Goal: Task Accomplishment & Management: Complete application form

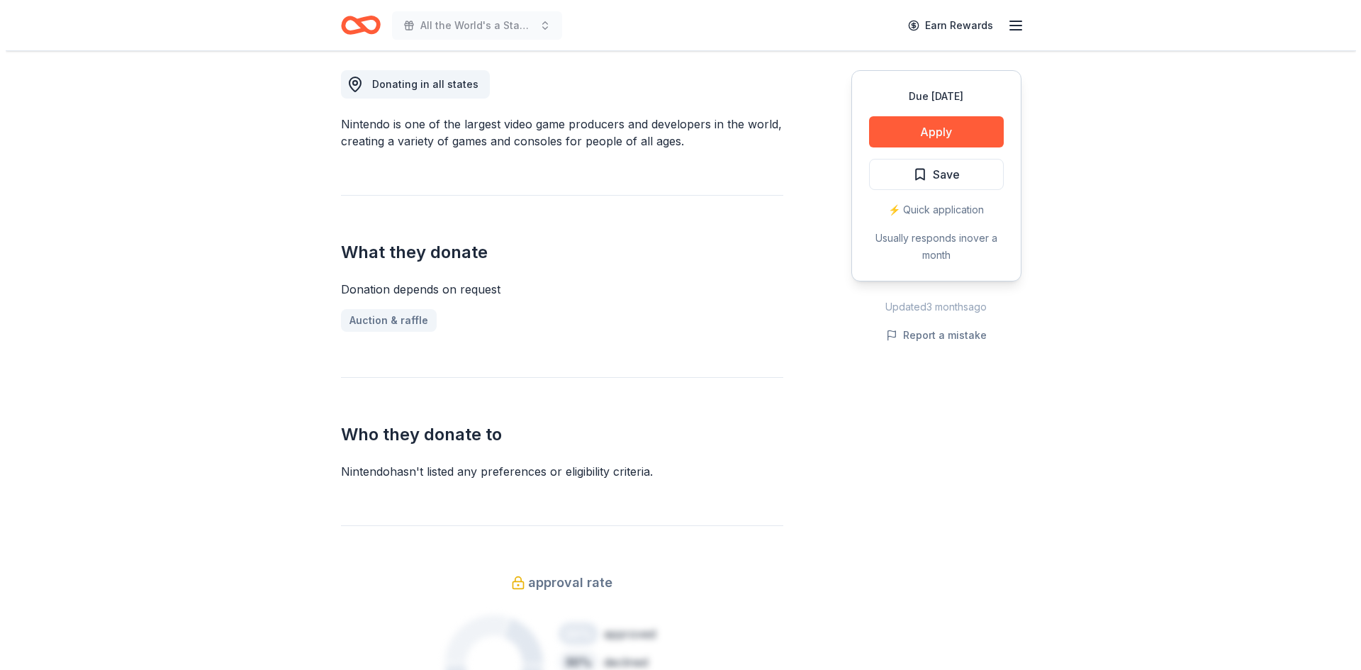
scroll to position [425, 0]
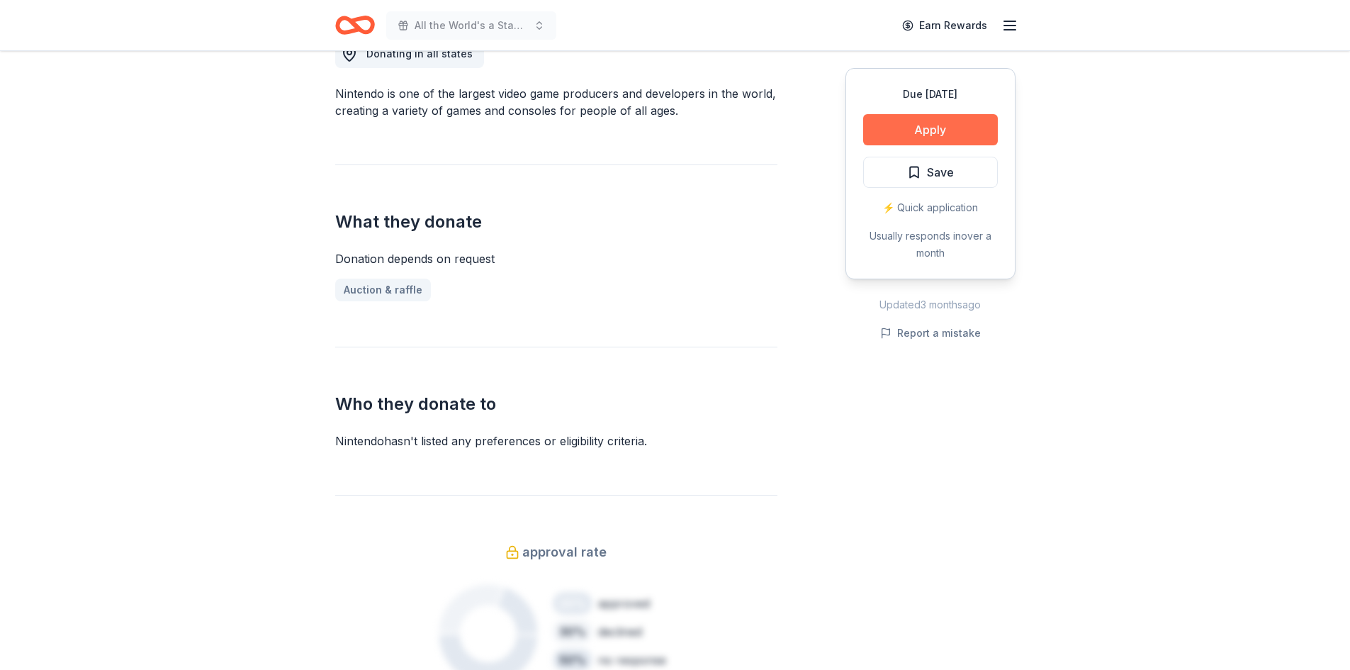
click at [926, 130] on button "Apply" at bounding box center [930, 129] width 135 height 31
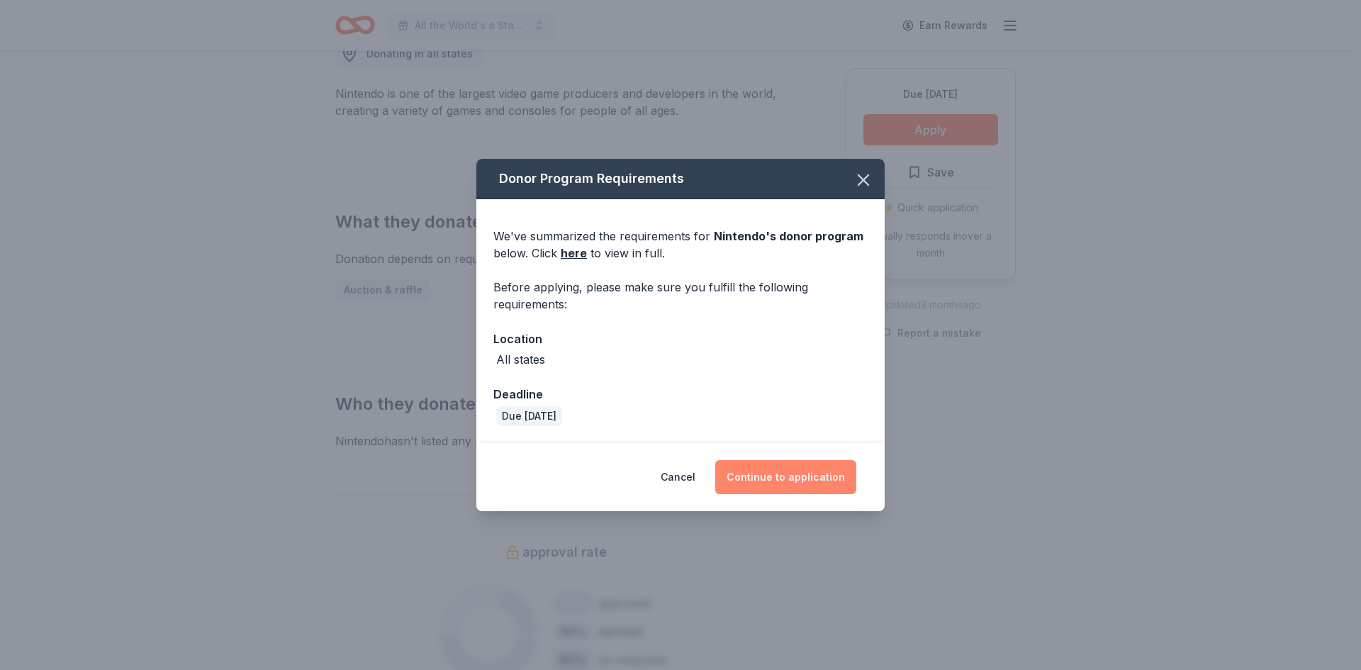
click at [812, 467] on button "Continue to application" at bounding box center [785, 477] width 141 height 34
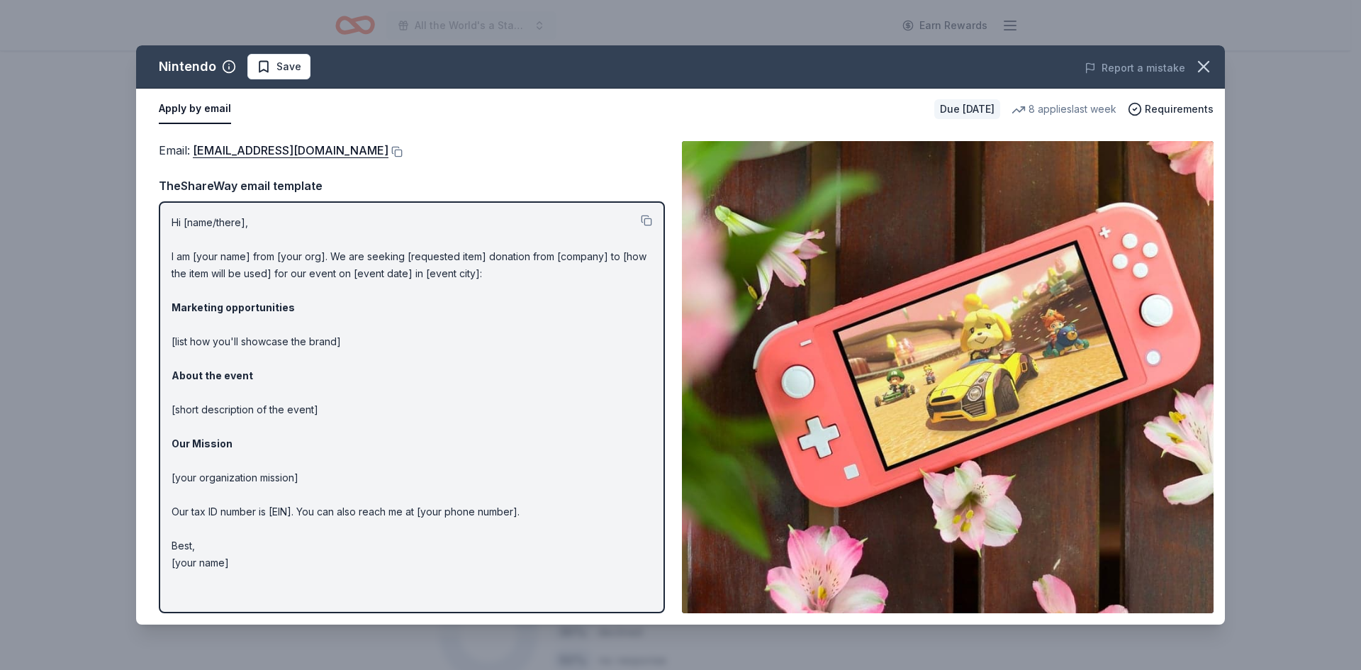
drag, startPoint x: 172, startPoint y: 223, endPoint x: 192, endPoint y: 241, distance: 27.1
click at [192, 241] on p "Hi [name/there], I am [your name] from [your org]. We are seeking [requested it…" at bounding box center [411, 392] width 480 height 357
click at [643, 224] on button at bounding box center [646, 220] width 11 height 11
click at [403, 152] on button at bounding box center [395, 151] width 14 height 11
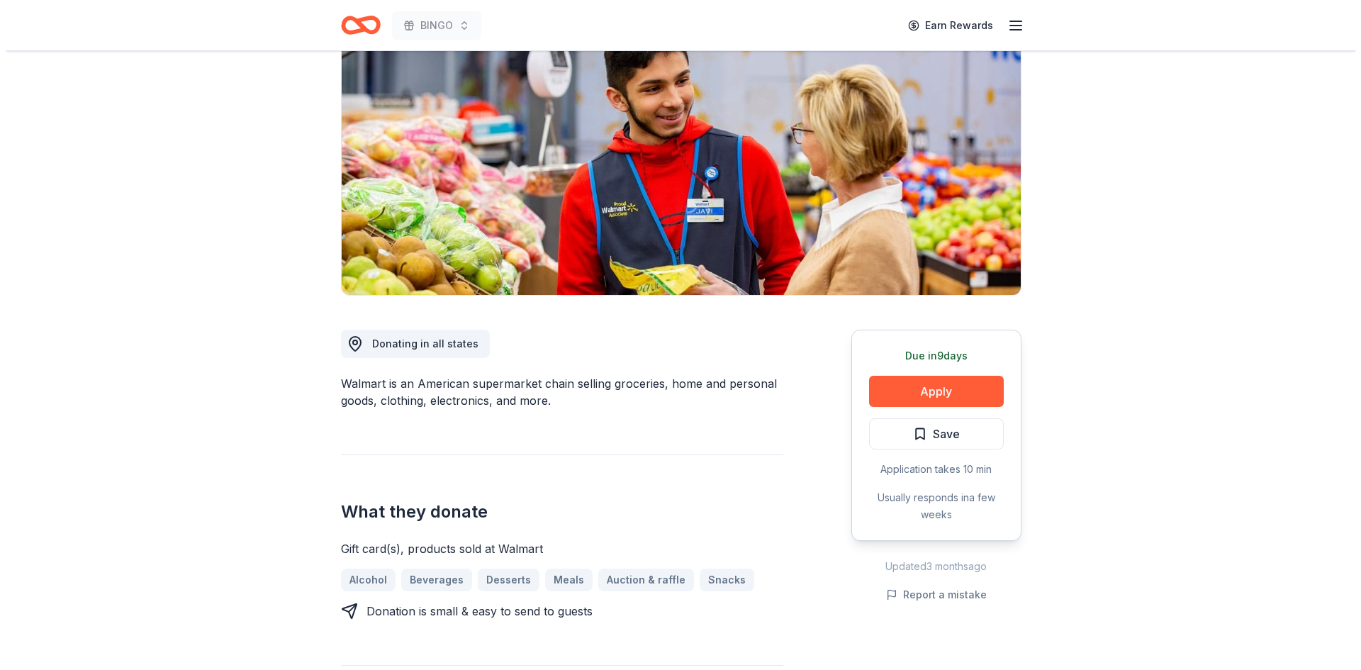
scroll to position [142, 0]
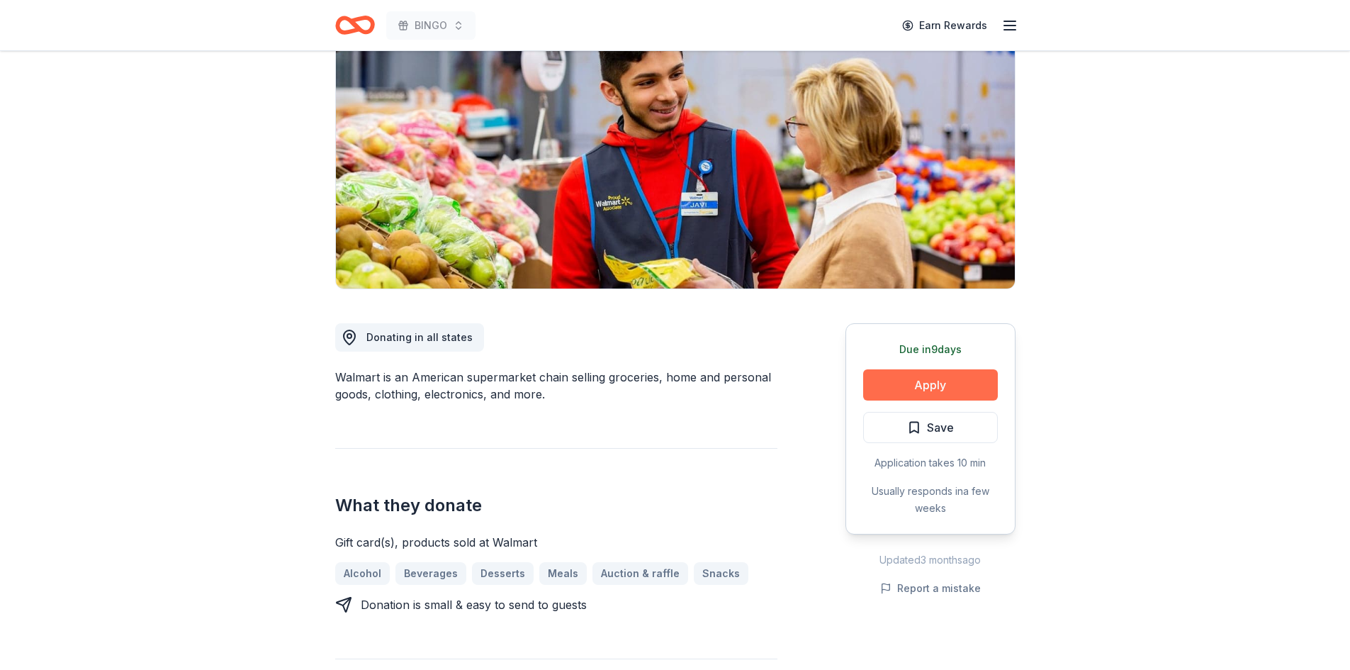
click at [926, 380] on button "Apply" at bounding box center [930, 384] width 135 height 31
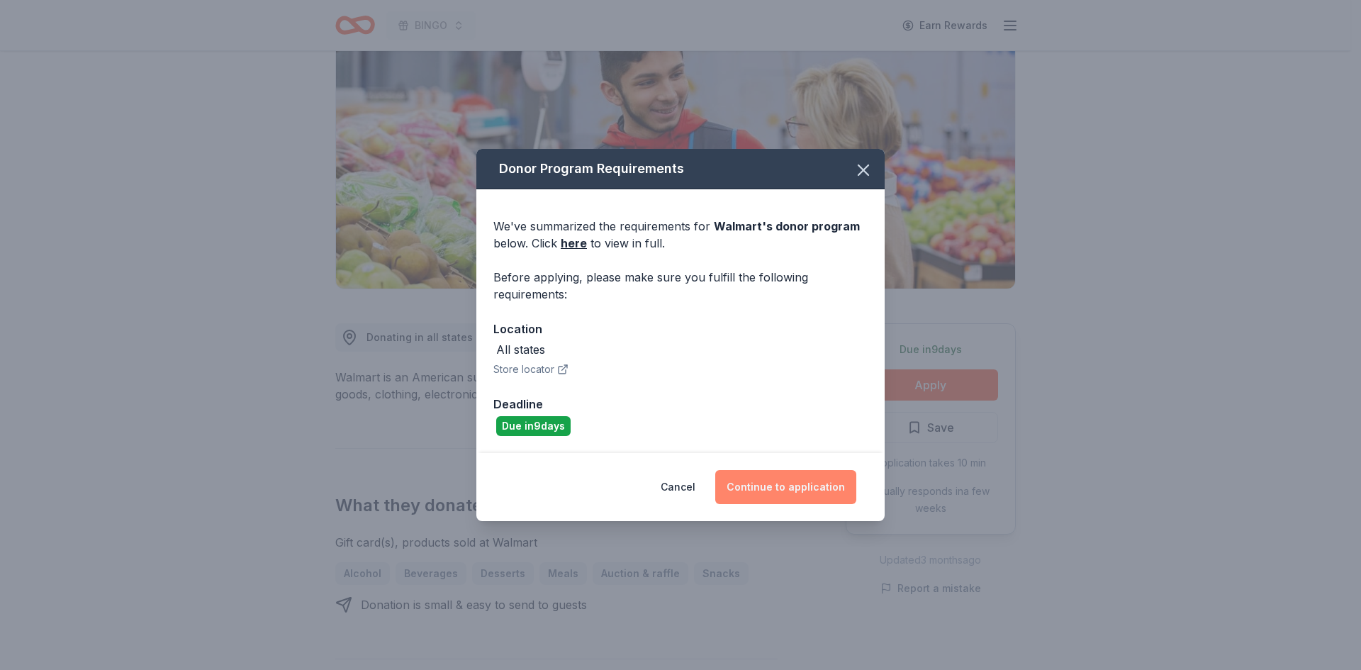
click at [777, 485] on button "Continue to application" at bounding box center [785, 487] width 141 height 34
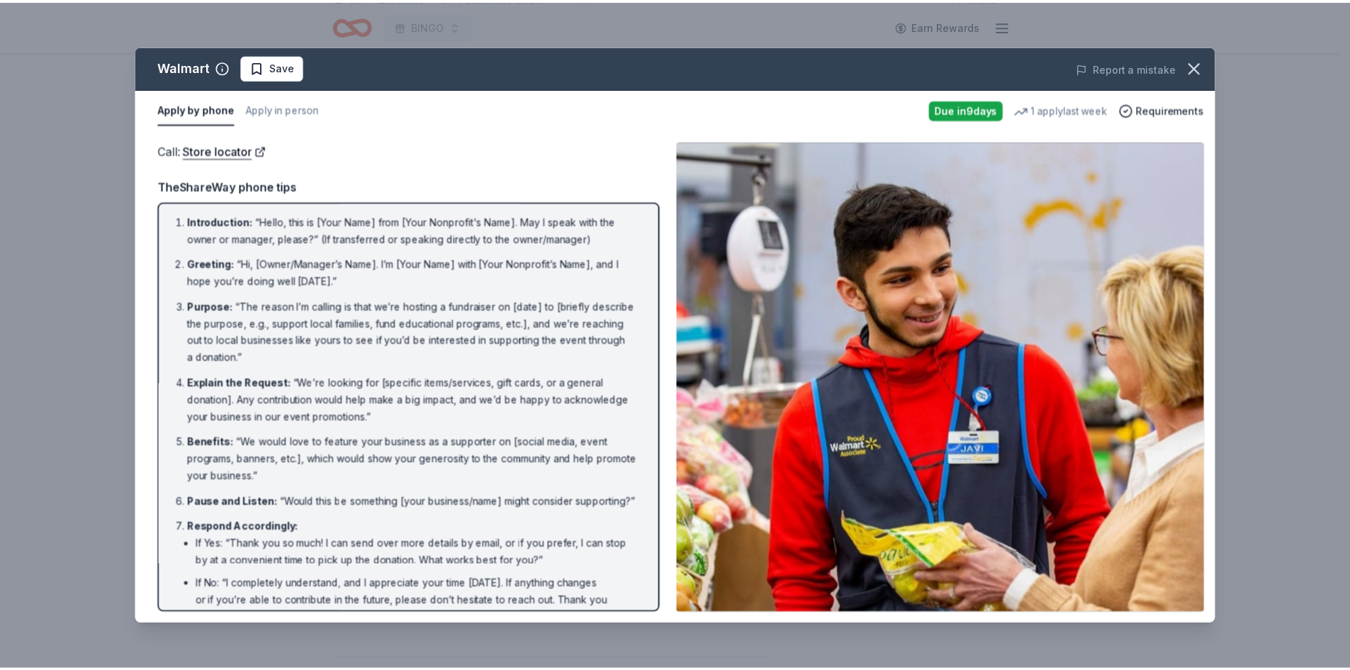
scroll to position [0, 0]
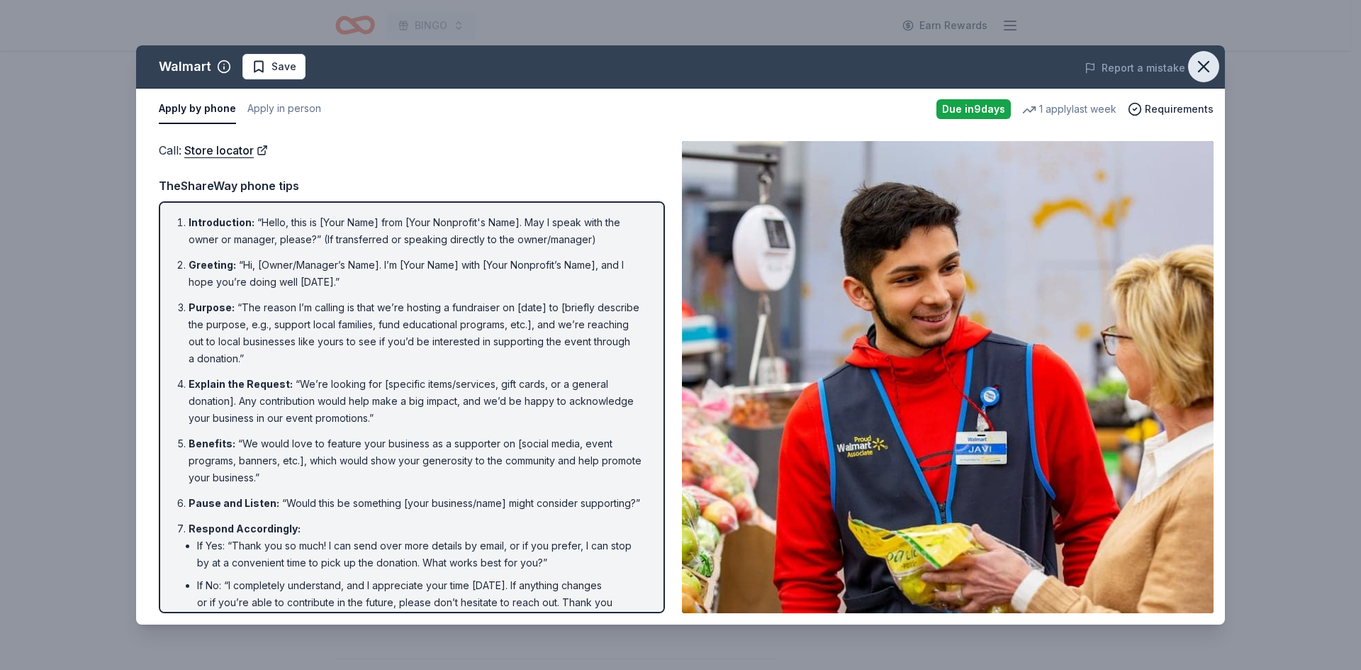
click at [1211, 64] on icon "button" at bounding box center [1203, 67] width 20 height 20
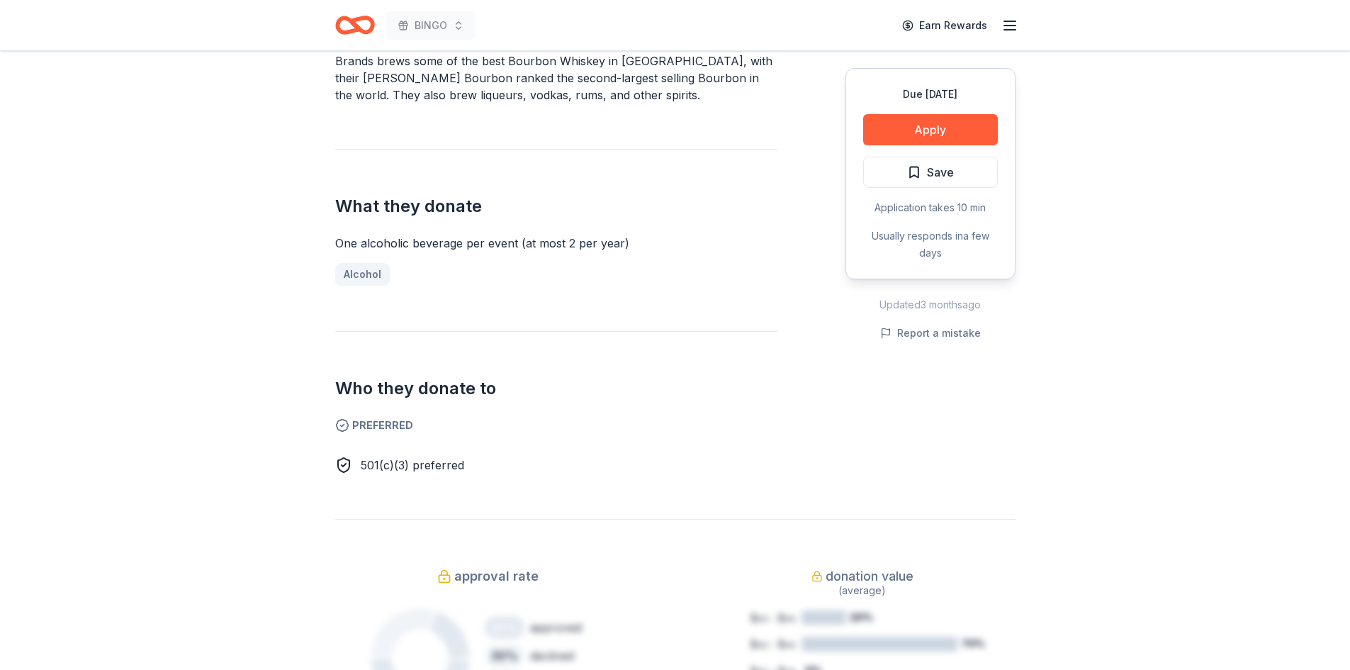
scroll to position [496, 0]
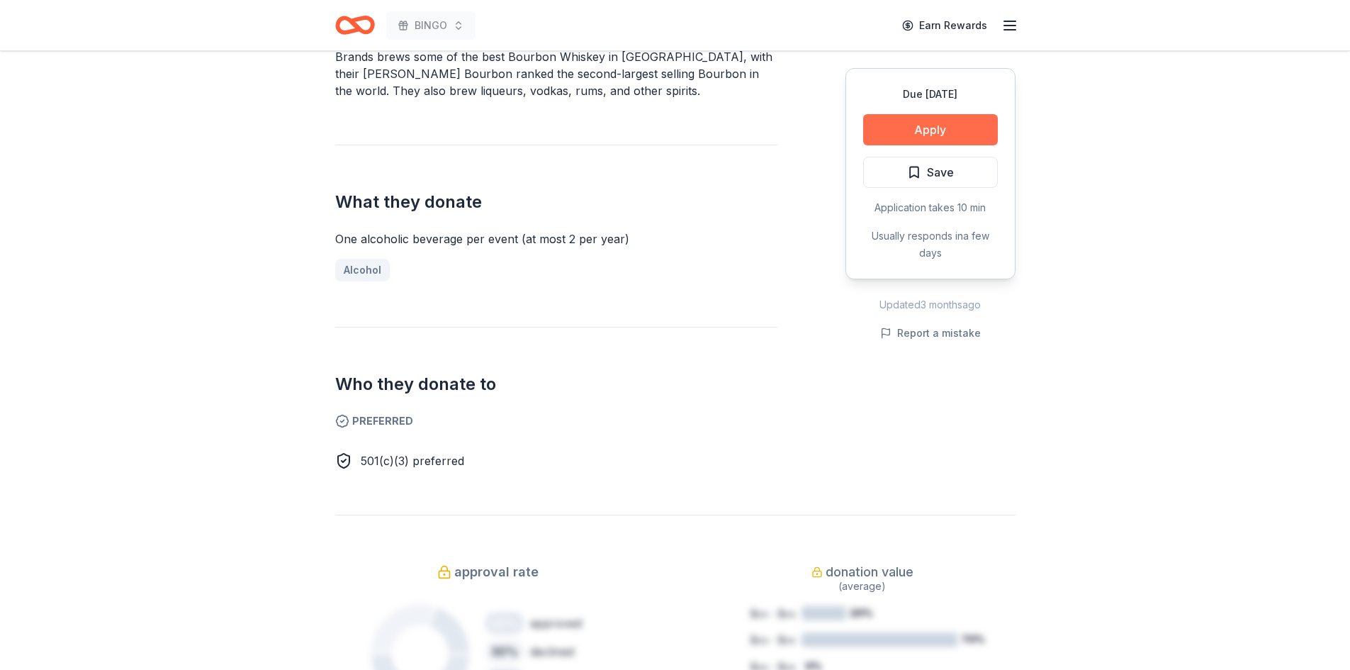
click at [909, 130] on button "Apply" at bounding box center [930, 129] width 135 height 31
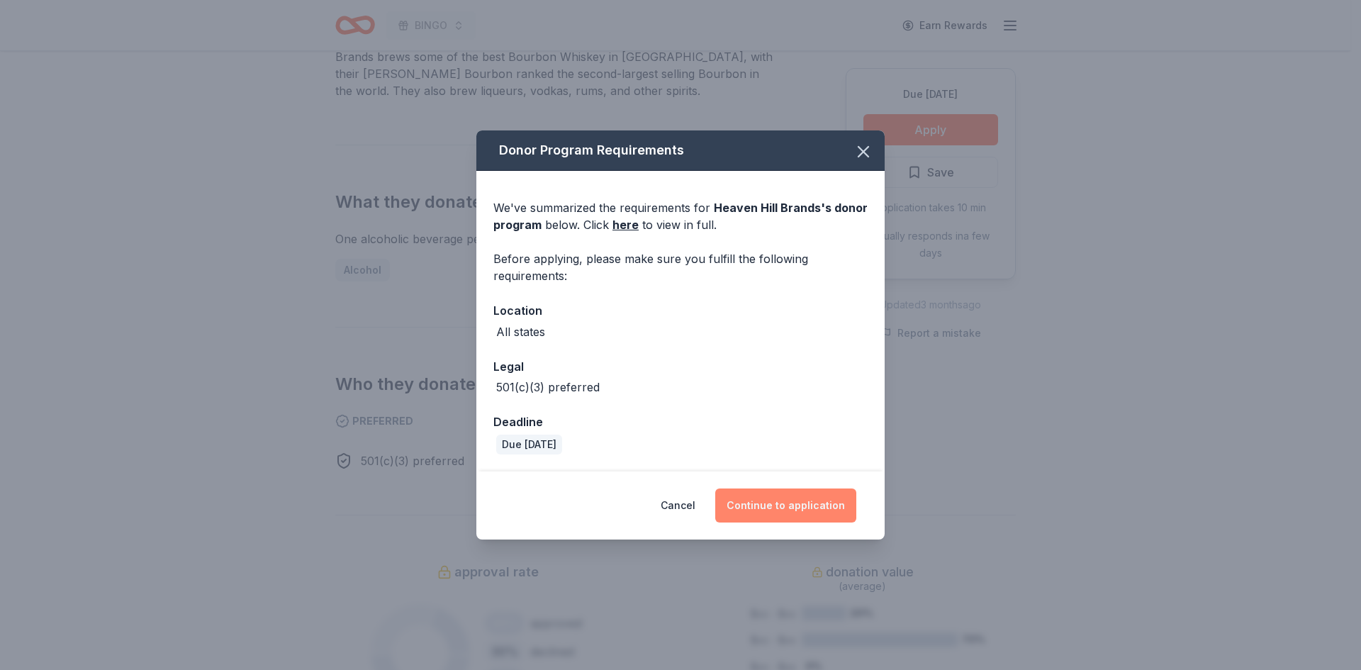
click at [793, 503] on button "Continue to application" at bounding box center [785, 505] width 141 height 34
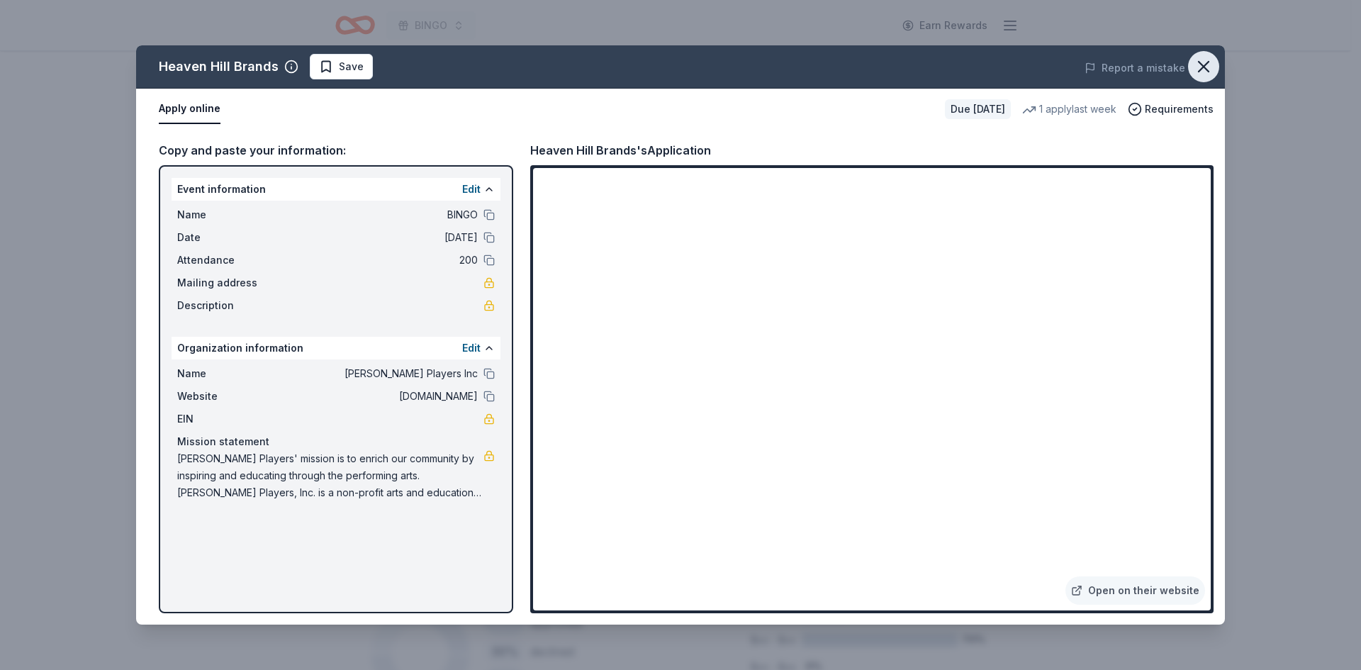
click at [1206, 68] on icon "button" at bounding box center [1203, 67] width 20 height 20
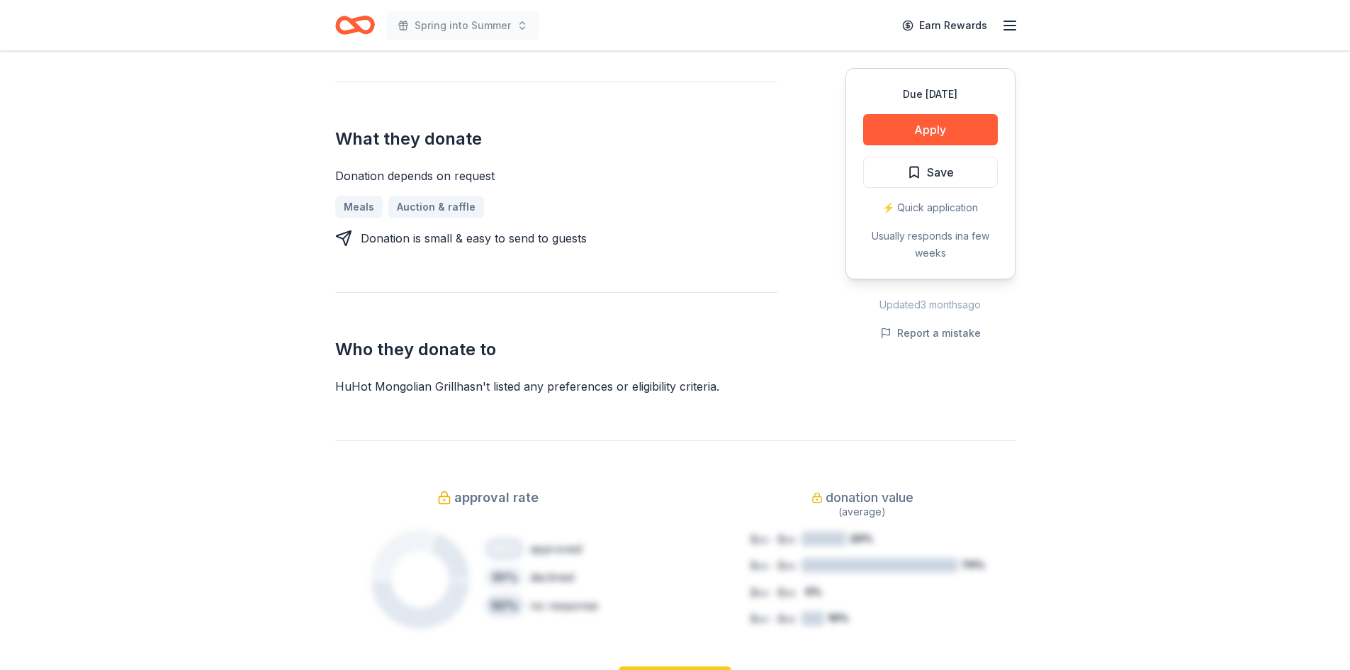
scroll to position [567, 0]
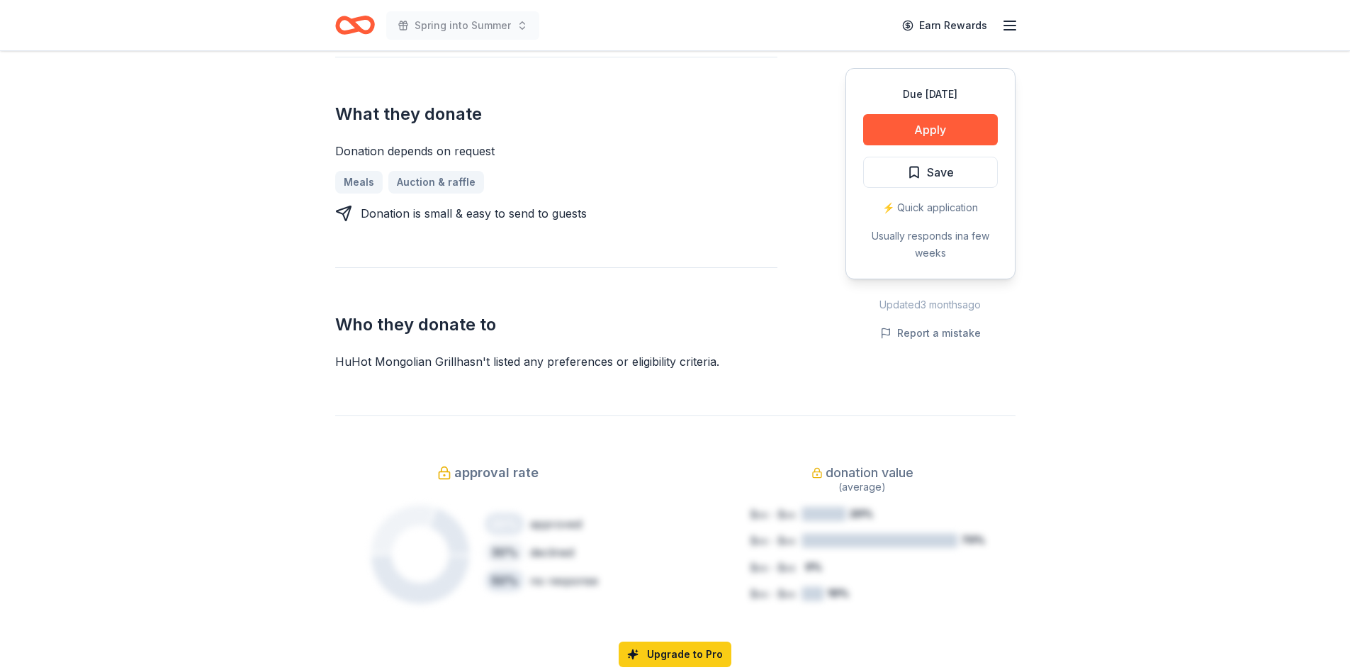
click at [468, 461] on span "approval rate" at bounding box center [496, 472] width 84 height 23
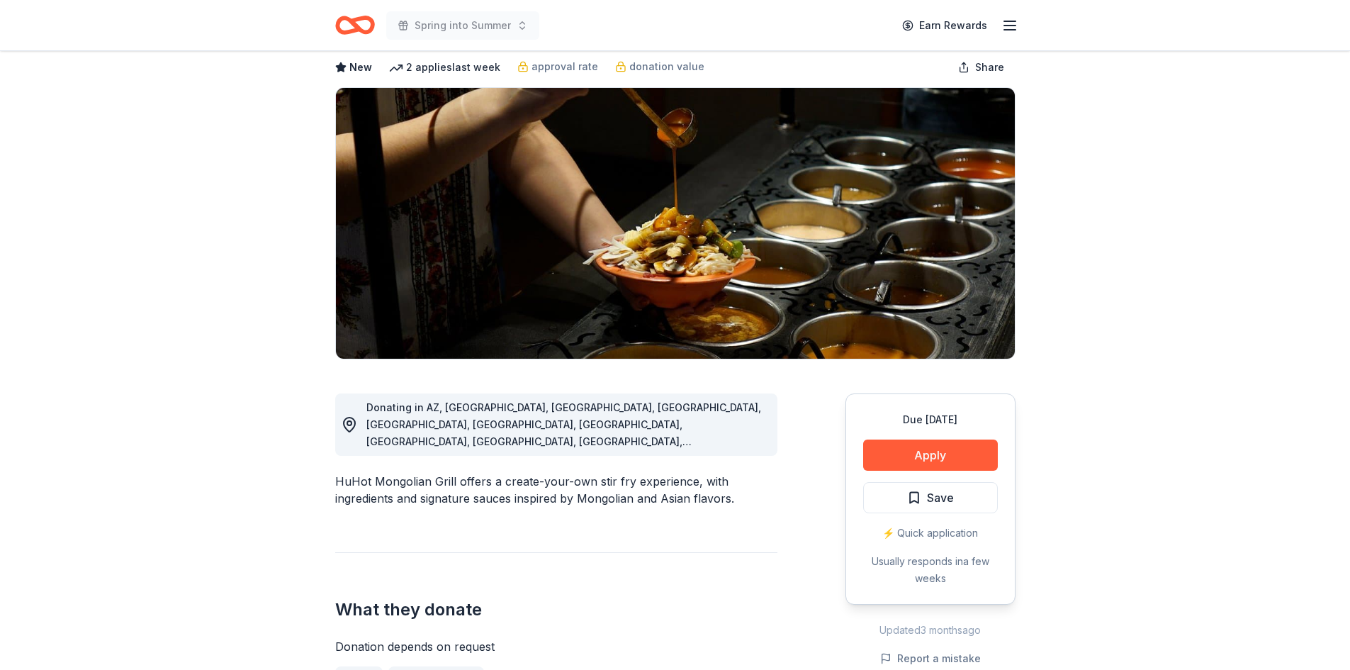
scroll to position [0, 0]
